Goal: Information Seeking & Learning: Find specific fact

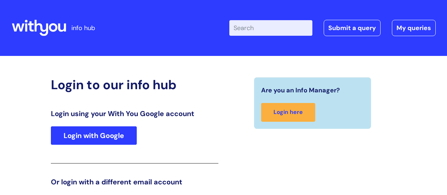
scroll to position [108, 0]
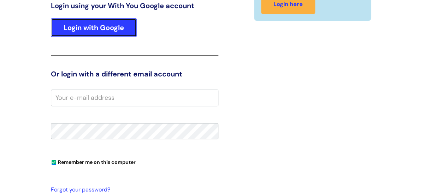
click at [84, 34] on link "Login with Google" at bounding box center [94, 27] width 86 height 18
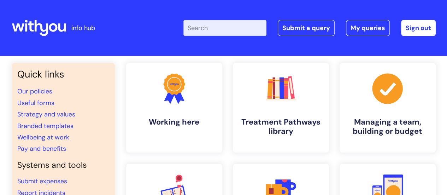
click at [207, 30] on input "Enter your search term here..." at bounding box center [224, 28] width 83 height 16
type input "team meeting"
click button "Search" at bounding box center [0, 0] width 0 height 0
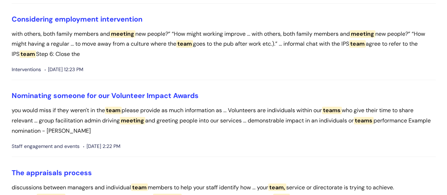
scroll to position [1847, 0]
